Goal: Task Accomplishment & Management: Manage account settings

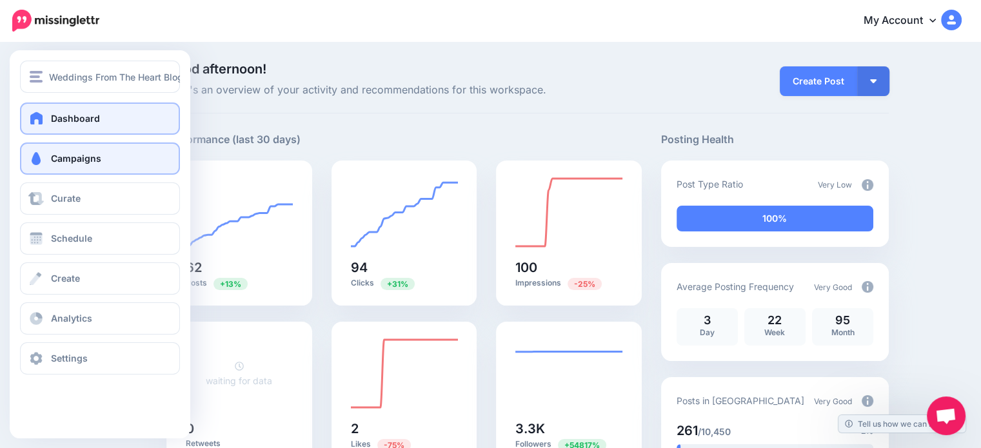
click at [39, 152] on span at bounding box center [36, 158] width 17 height 13
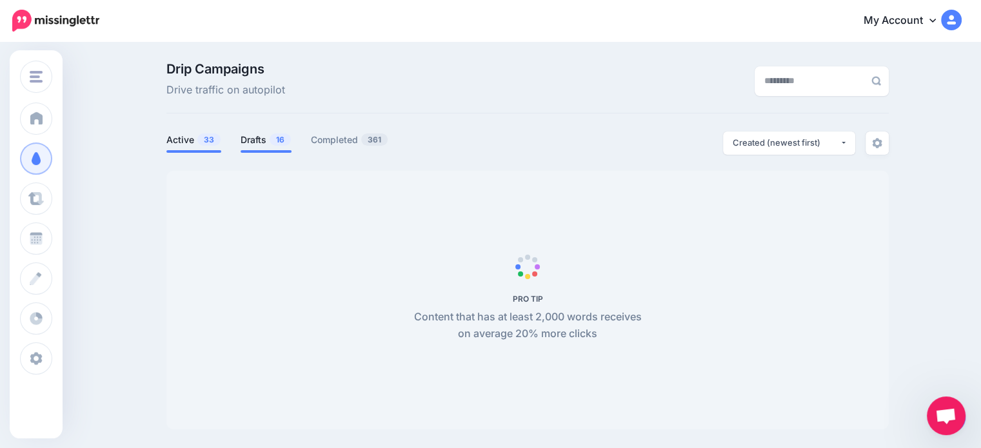
click at [270, 145] on link "Drafts 16" at bounding box center [266, 139] width 51 height 15
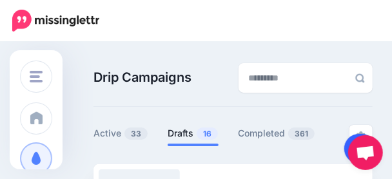
click at [350, 141] on link at bounding box center [361, 149] width 33 height 30
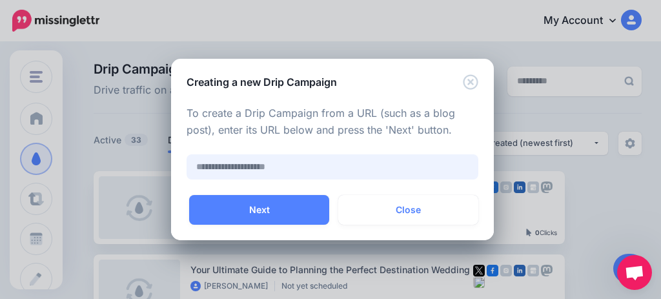
paste input "**********"
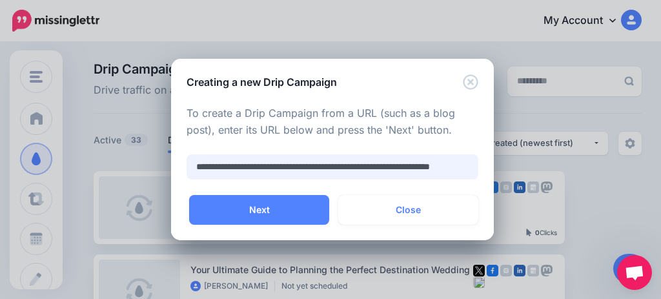
scroll to position [0, 65]
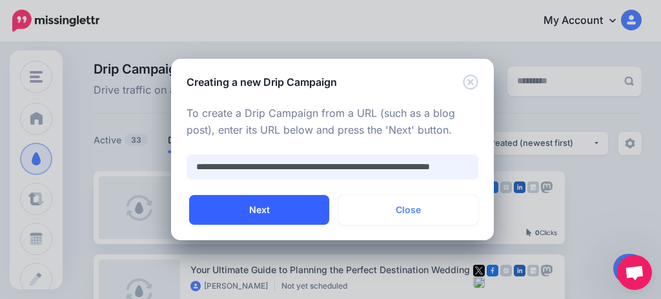
type input "**********"
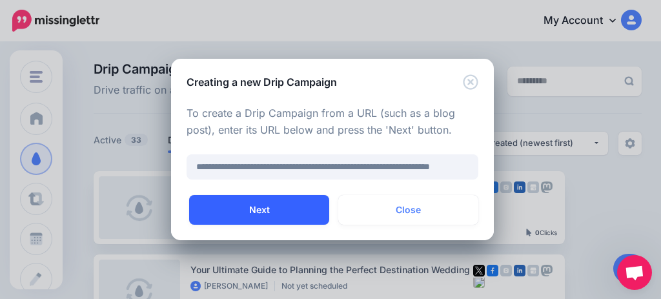
scroll to position [0, 0]
click at [272, 204] on button "Next" at bounding box center [259, 210] width 140 height 30
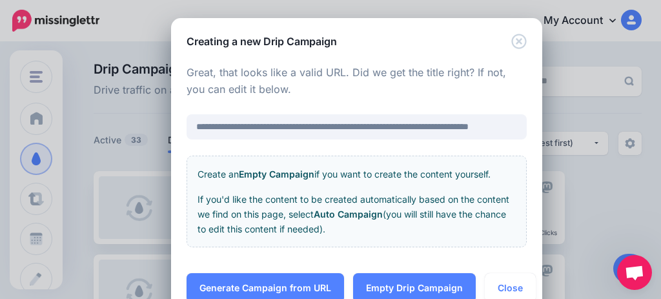
click at [276, 282] on link "Generate Campaign from URL" at bounding box center [264, 288] width 157 height 30
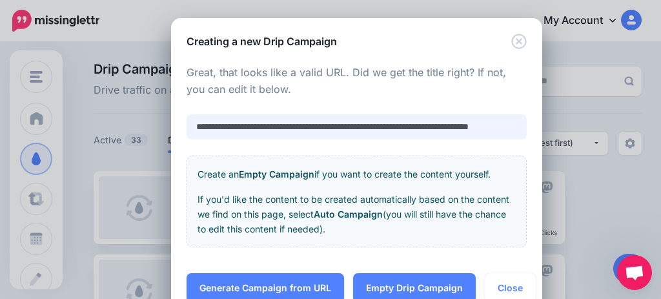
scroll to position [0, 53]
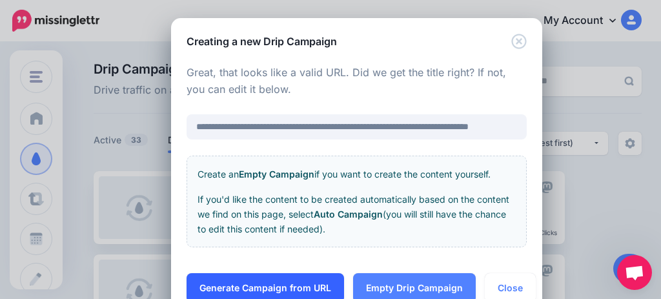
click at [284, 283] on link "Generate Campaign from URL" at bounding box center [264, 288] width 157 height 30
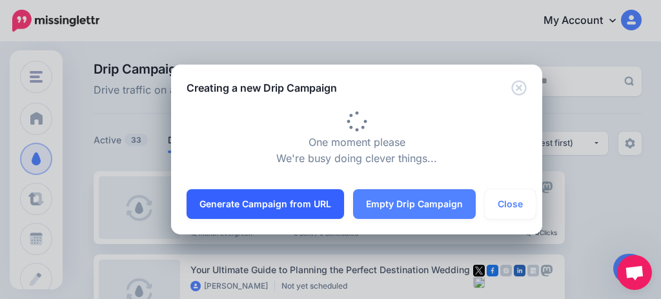
scroll to position [0, 0]
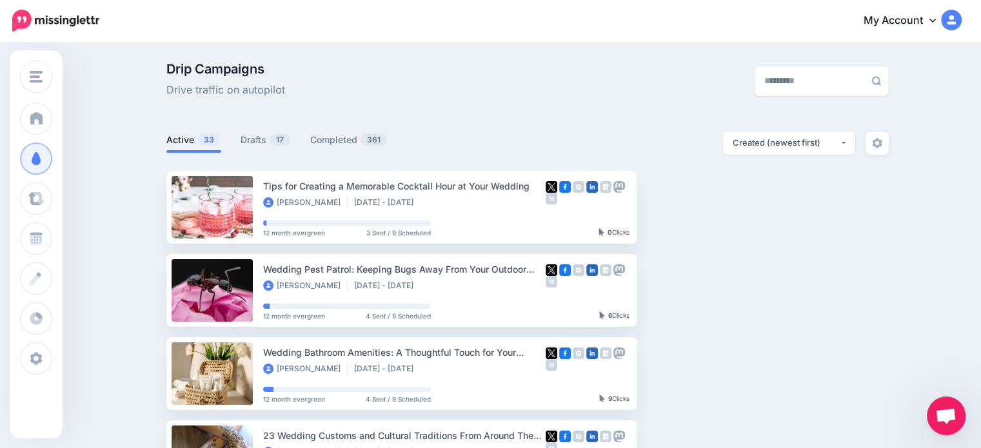
drag, startPoint x: 876, startPoint y: 7, endPoint x: 679, endPoint y: 119, distance: 226.3
click at [252, 141] on link "Drafts 17" at bounding box center [266, 139] width 50 height 15
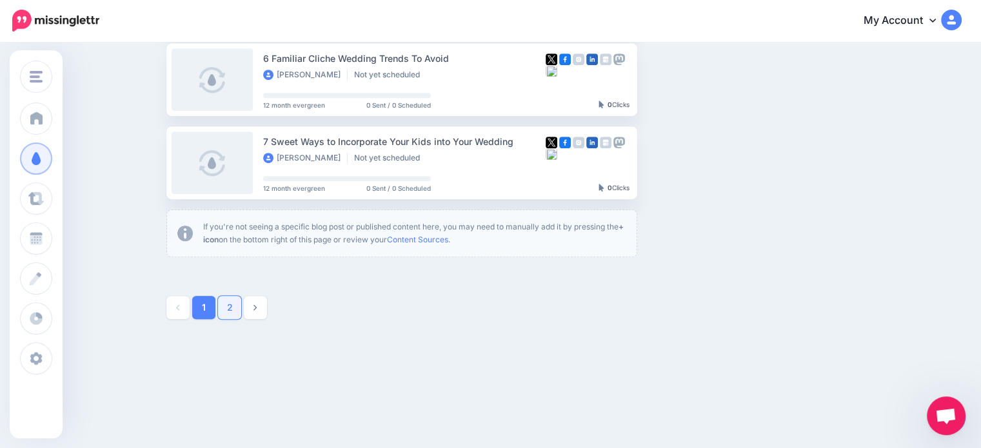
click at [230, 298] on link "2" at bounding box center [229, 307] width 23 height 23
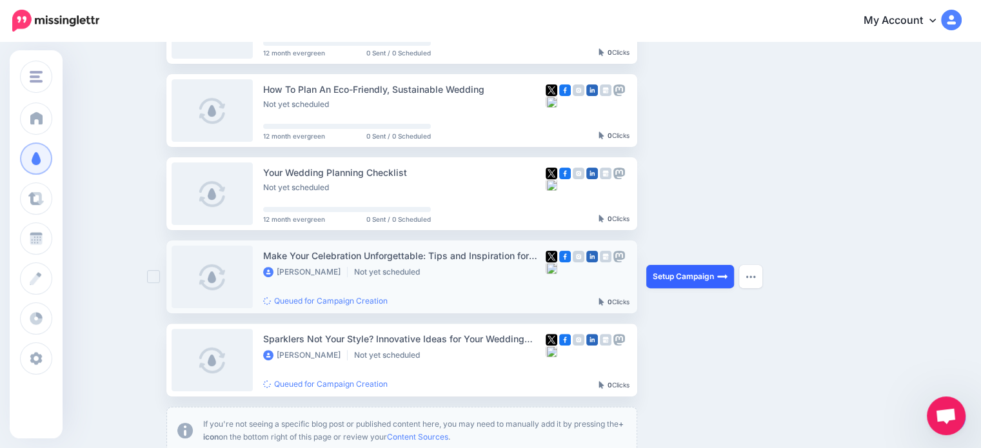
scroll to position [369, 0]
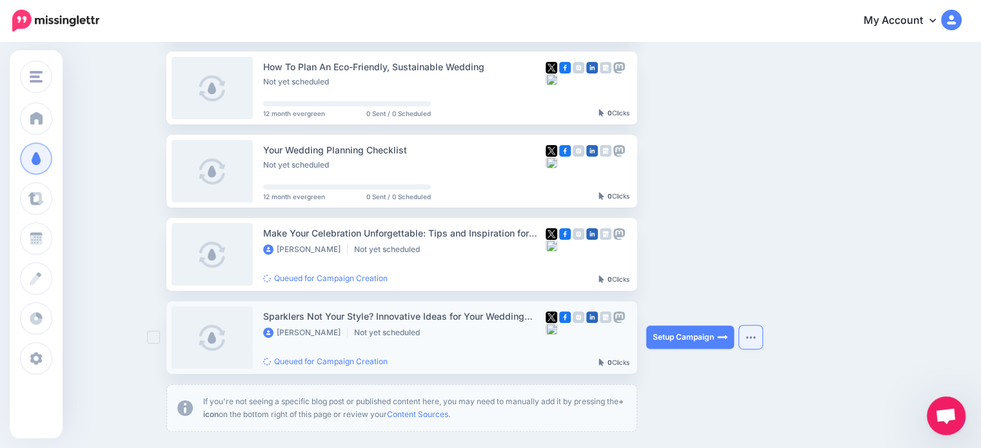
click at [654, 298] on img "button" at bounding box center [751, 338] width 10 height 4
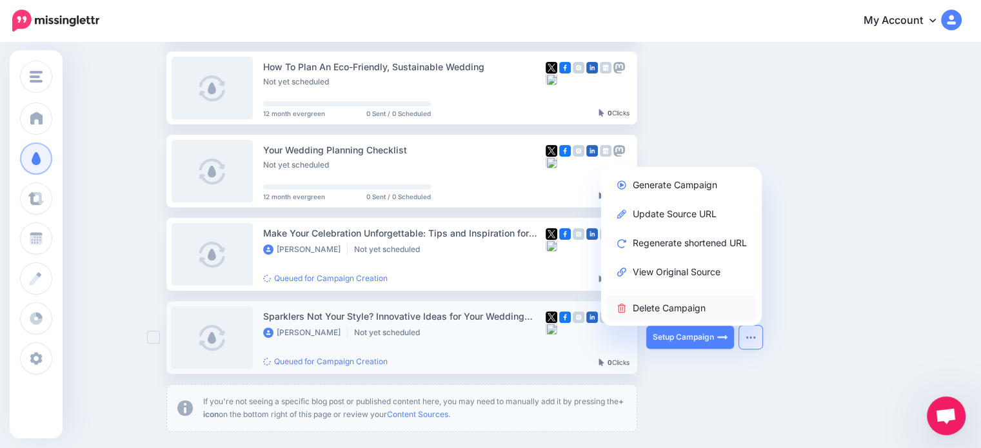
click at [654, 298] on link "Delete Campaign" at bounding box center [682, 308] width 150 height 25
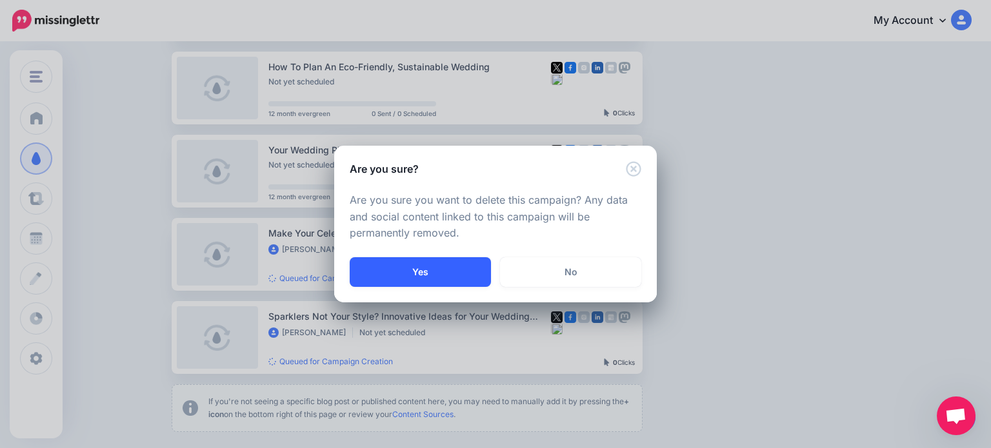
click at [427, 273] on button "Yes" at bounding box center [420, 272] width 141 height 30
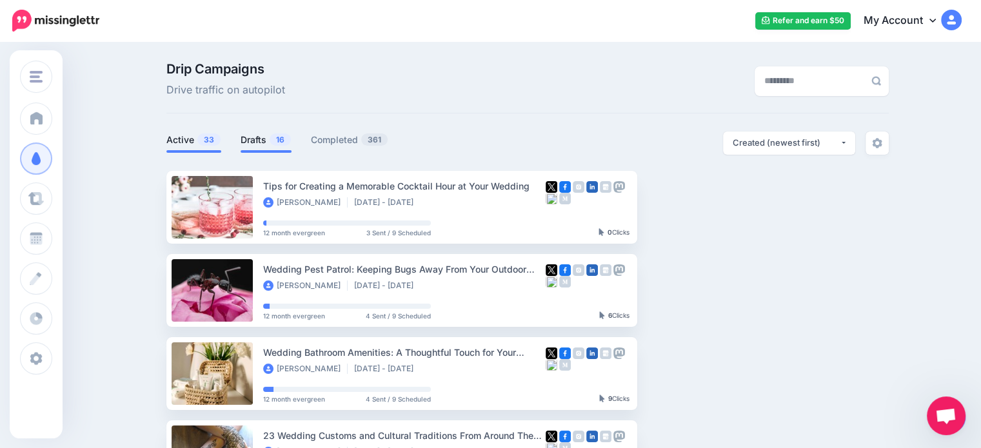
click at [258, 136] on link "Drafts 16" at bounding box center [266, 139] width 51 height 15
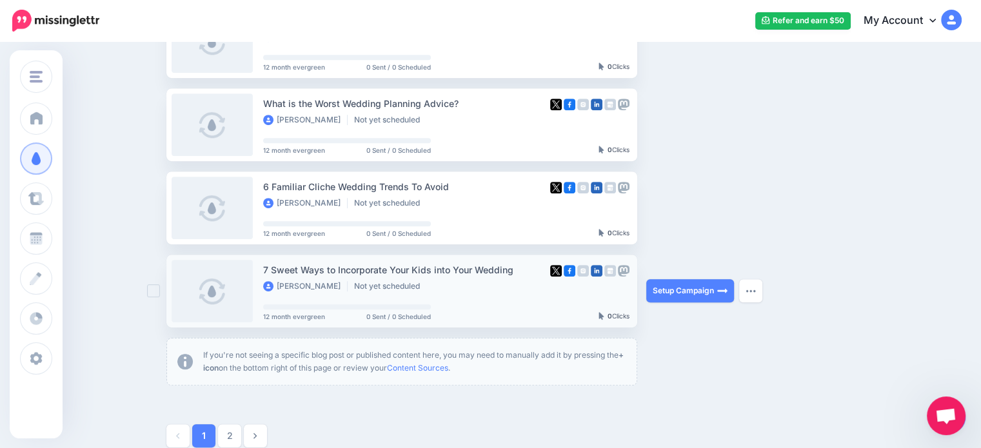
scroll to position [794, 0]
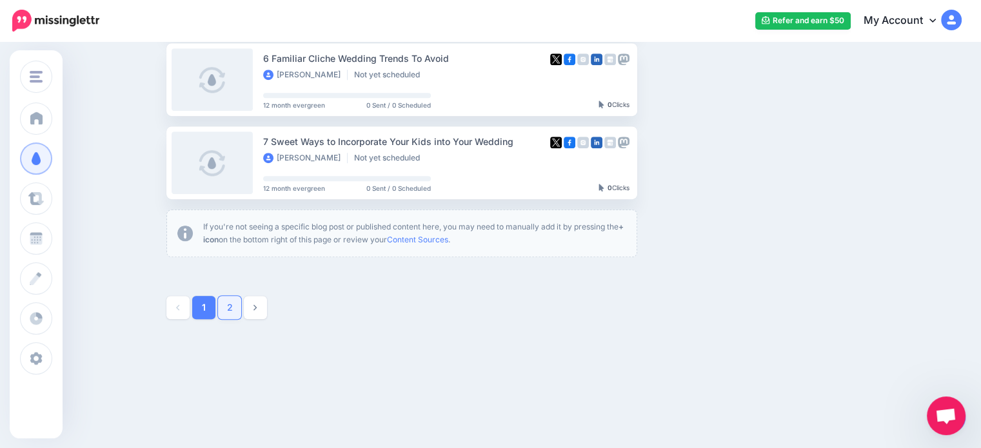
click at [237, 306] on link "2" at bounding box center [229, 307] width 23 height 23
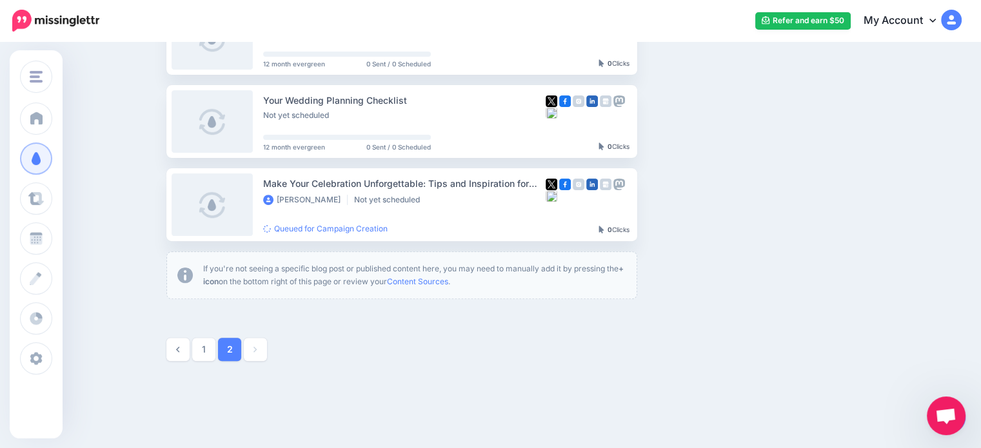
scroll to position [396, 0]
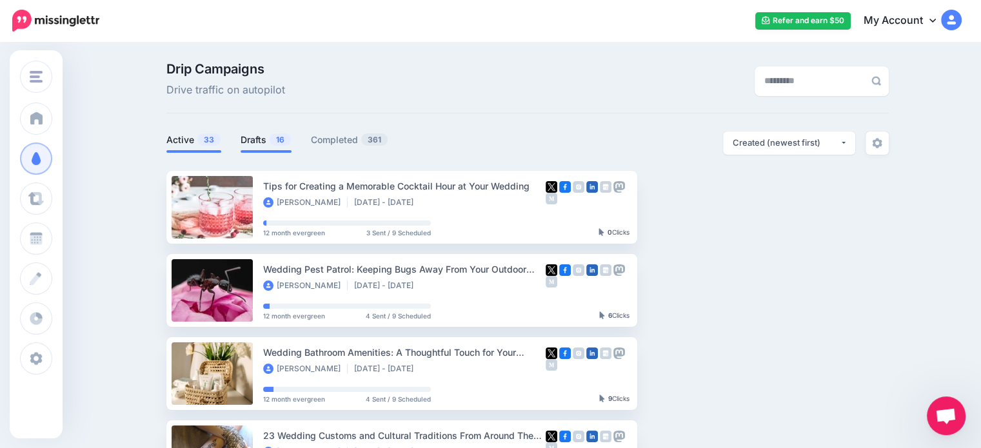
click at [272, 141] on link "Drafts 16" at bounding box center [266, 139] width 51 height 15
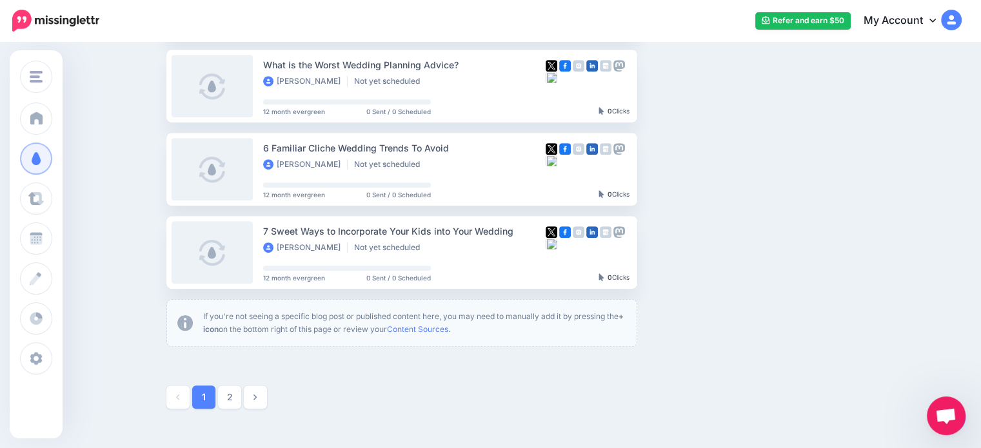
scroll to position [774, 0]
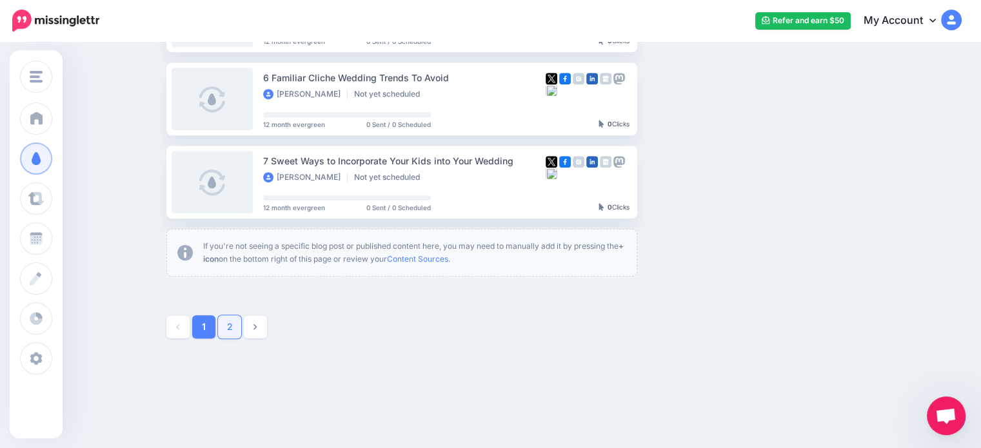
click at [240, 325] on link "2" at bounding box center [229, 327] width 23 height 23
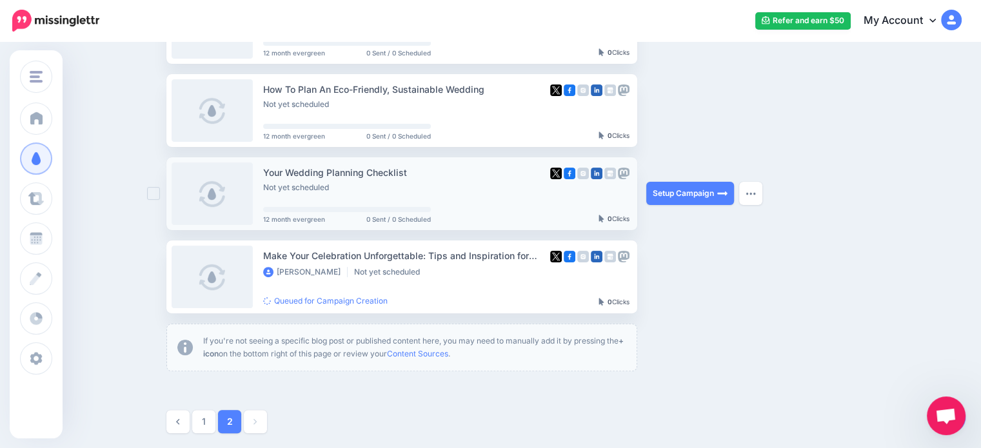
scroll to position [369, 0]
